Goal: Task Accomplishment & Management: Manage account settings

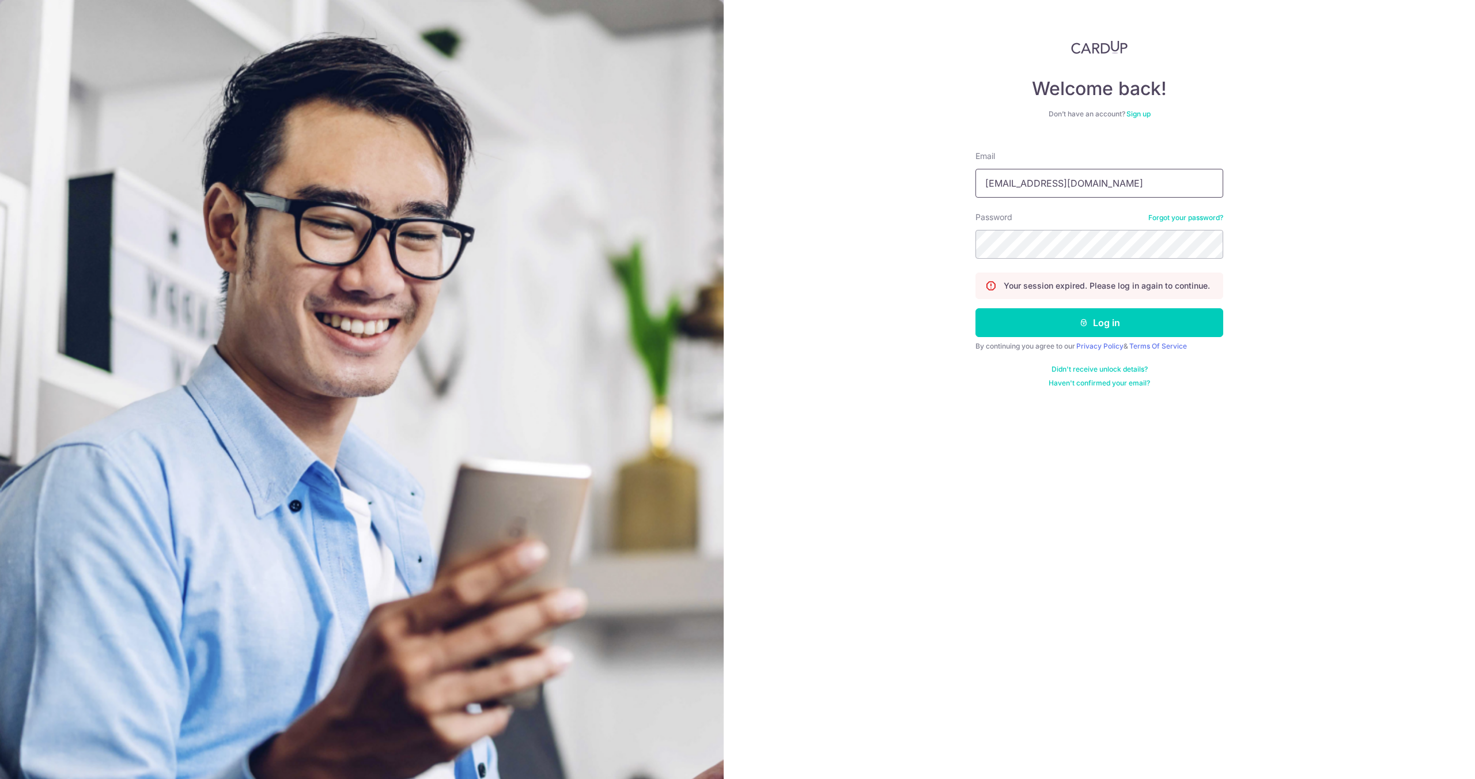
click at [1086, 192] on input "[EMAIL_ADDRESS][DOMAIN_NAME]" at bounding box center [1099, 183] width 248 height 29
type input "[EMAIL_ADDRESS][DOMAIN_NAME]"
click at [1074, 312] on button "Log in" at bounding box center [1099, 322] width 248 height 29
click at [1042, 171] on input "[EMAIL_ADDRESS][DOMAIN_NAME]" at bounding box center [1099, 183] width 248 height 29
